Goal: Navigation & Orientation: Find specific page/section

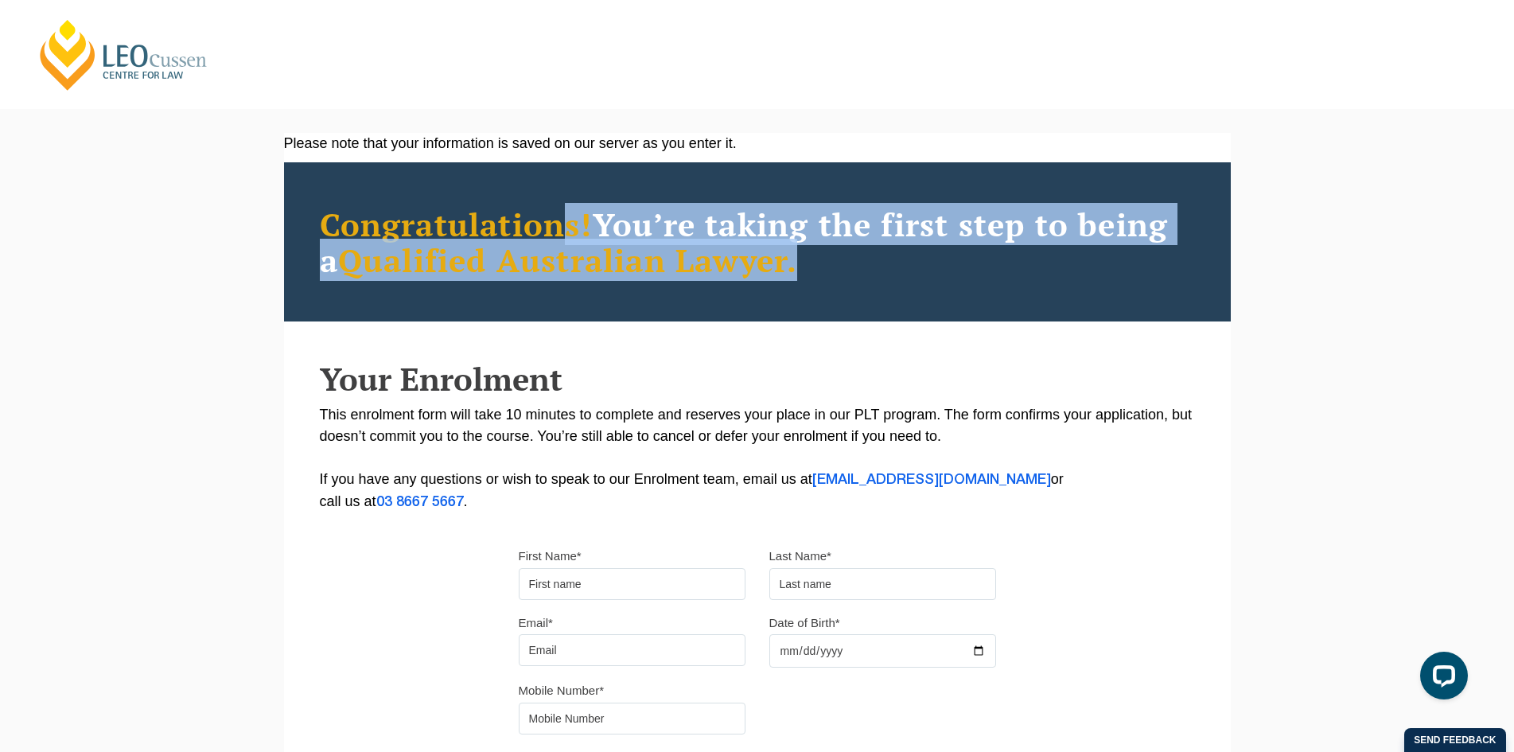
drag, startPoint x: 568, startPoint y: 224, endPoint x: 933, endPoint y: 260, distance: 366.2
click at [933, 260] on h2 "Congratulations! You’re taking the first step to being a Qualified Australian L…" at bounding box center [757, 242] width 875 height 72
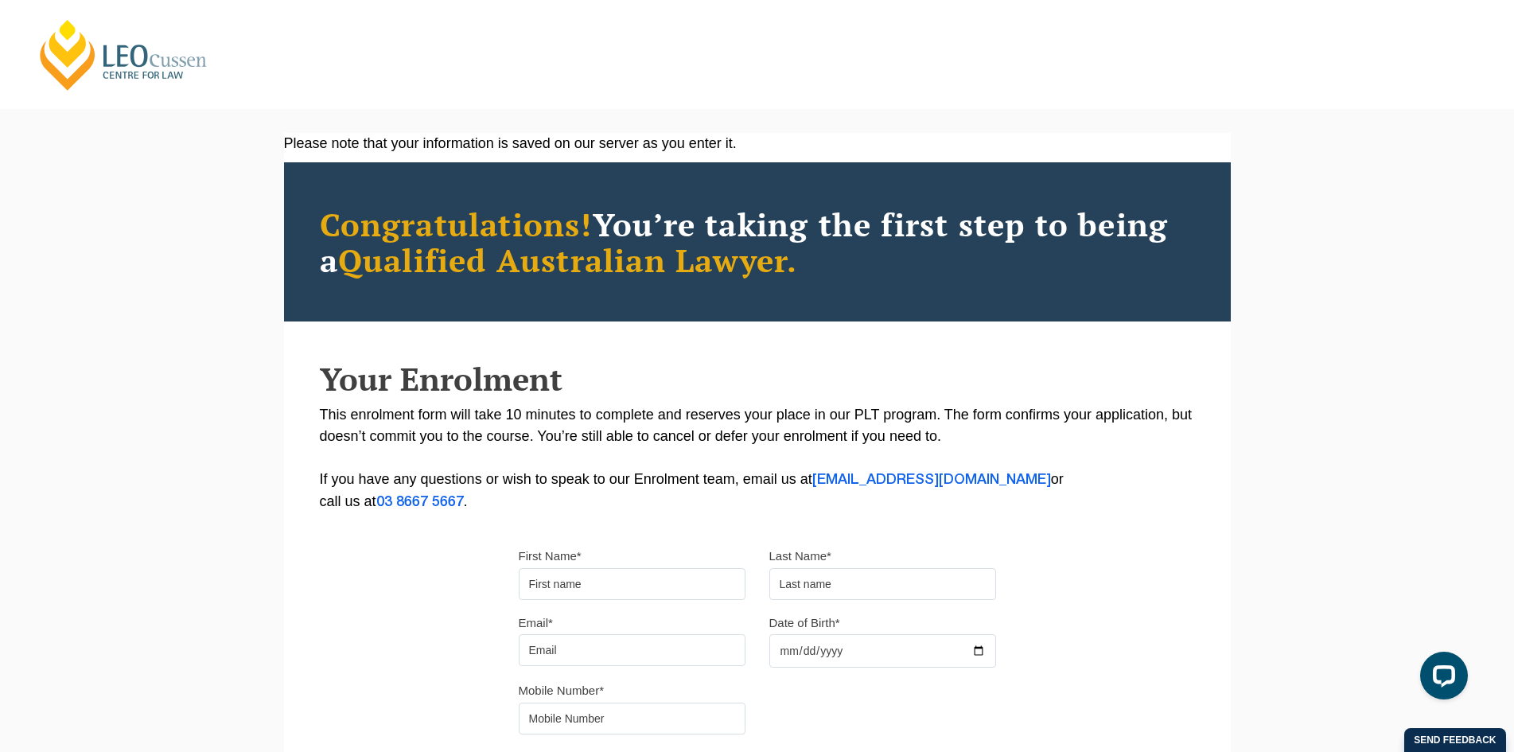
click at [146, 66] on link "[PERSON_NAME] Centre for Law" at bounding box center [124, 55] width 176 height 75
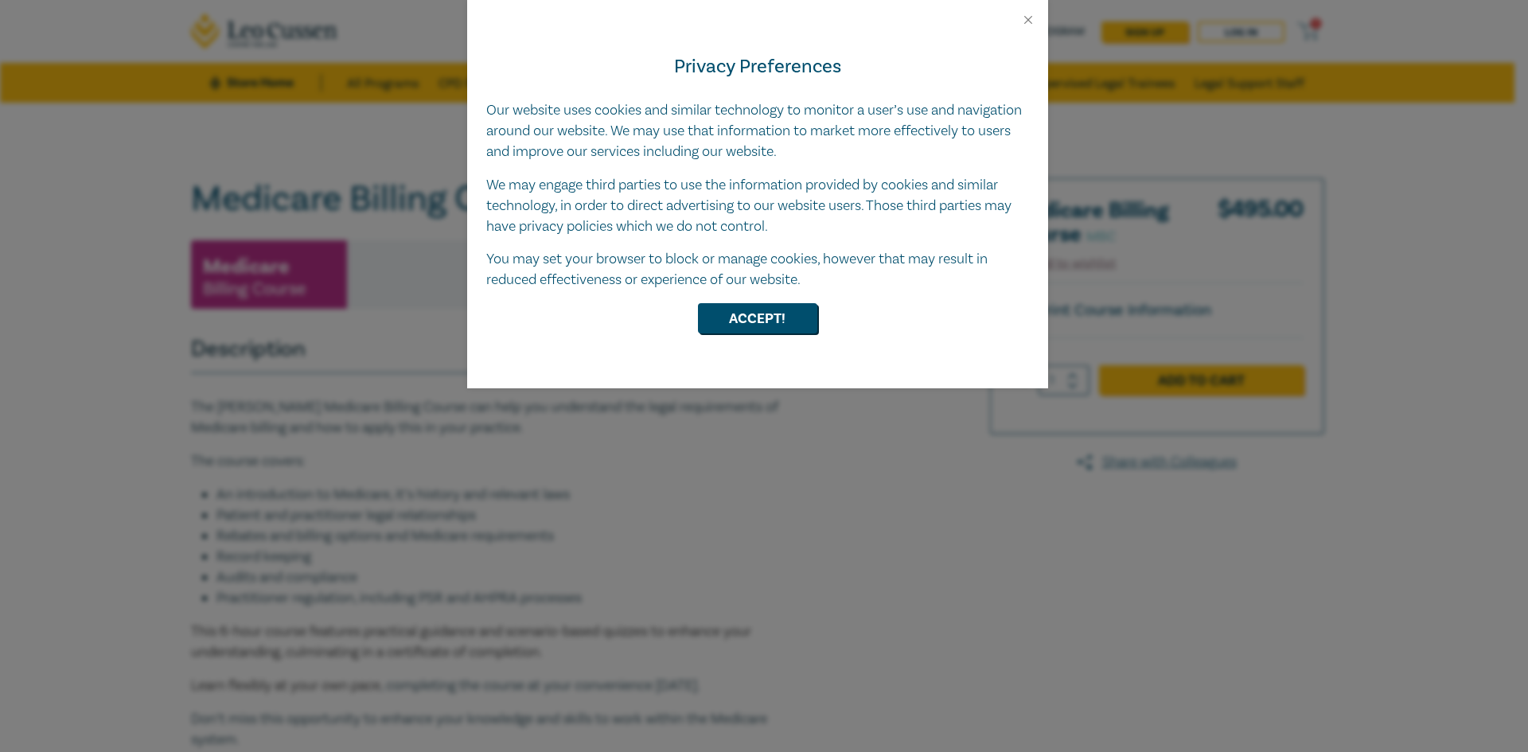
click at [766, 293] on div "Privacy Preferences Our website uses cookies and similar technology to monitor …" at bounding box center [757, 207] width 581 height 361
click at [746, 333] on button "Accept!" at bounding box center [757, 318] width 119 height 30
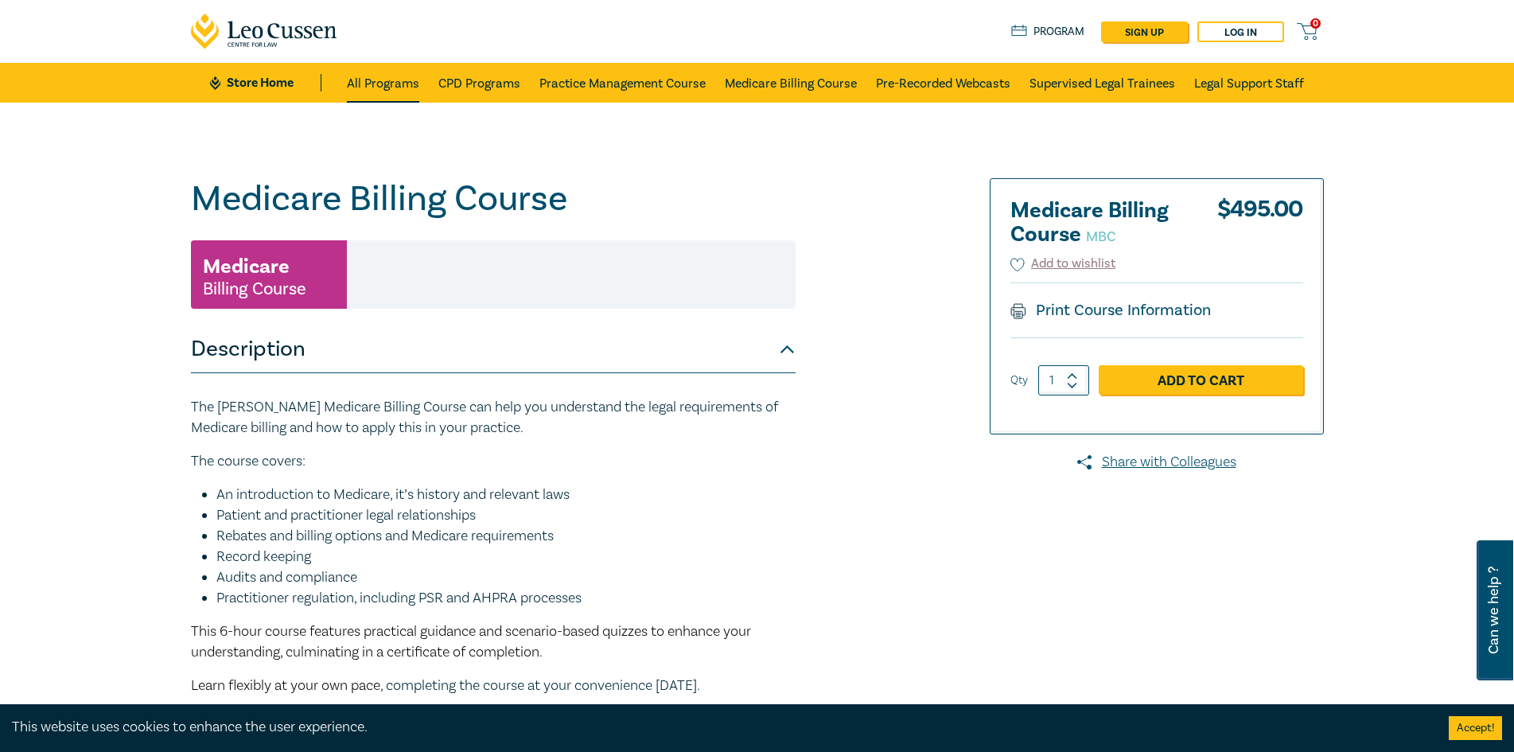
click at [370, 87] on link "All Programs" at bounding box center [383, 83] width 72 height 40
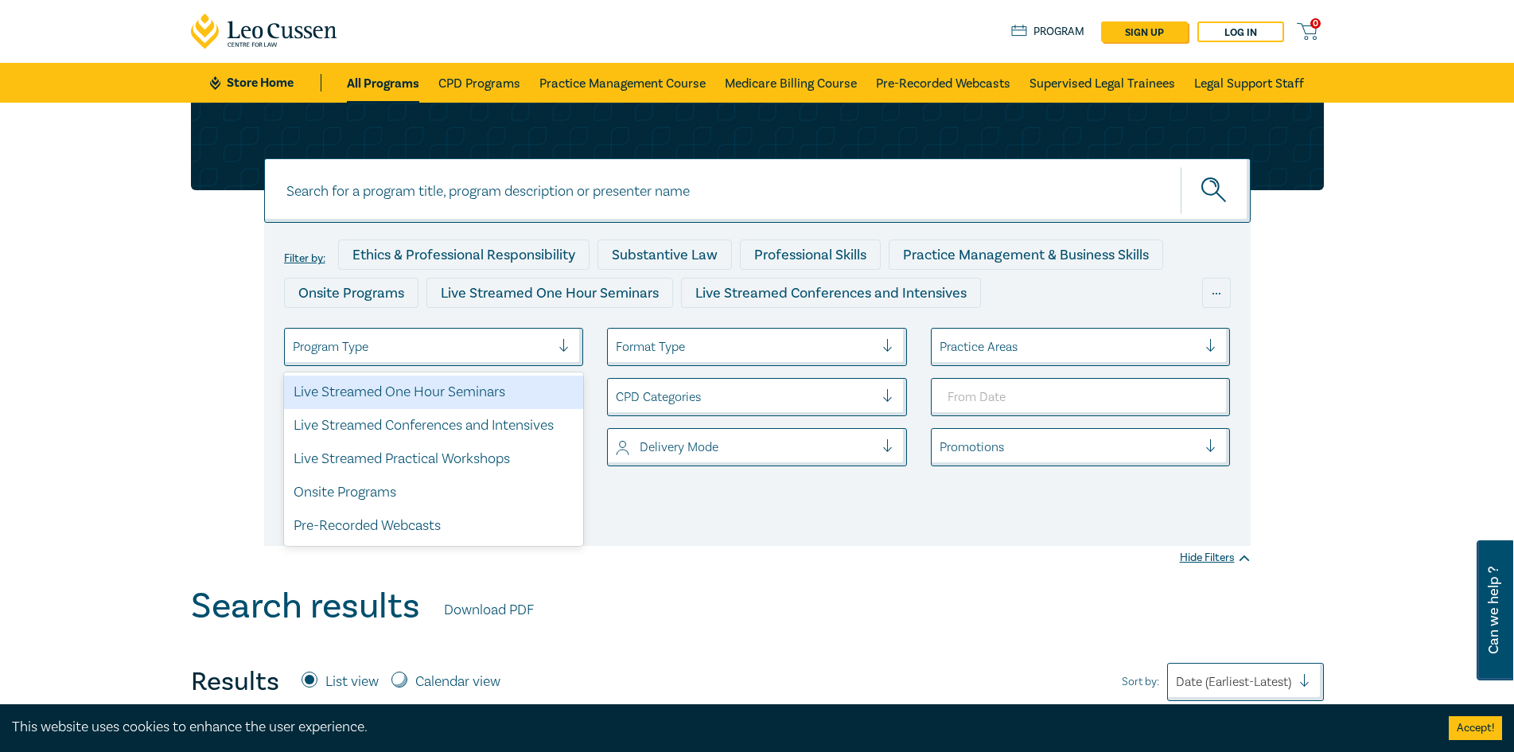
click at [433, 349] on div at bounding box center [422, 347] width 259 height 21
click at [403, 348] on div at bounding box center [422, 347] width 259 height 21
